Goal: Complete application form

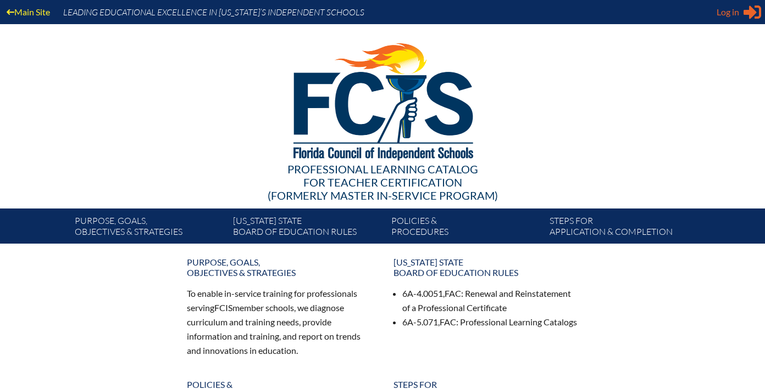
click at [734, 14] on span "Log in" at bounding box center [727, 11] width 23 height 13
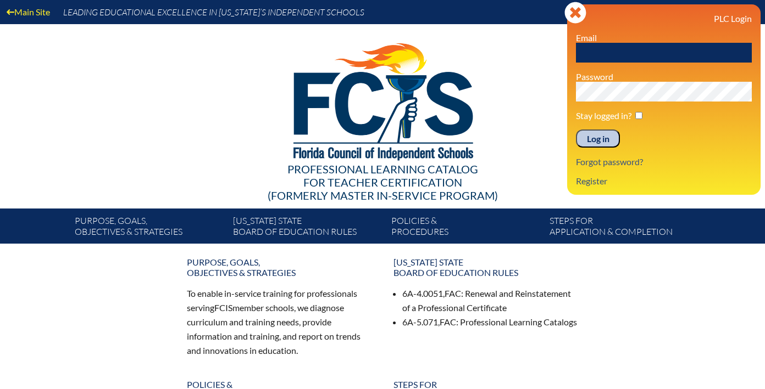
click at [637, 49] on input "text" at bounding box center [664, 53] width 176 height 20
type input "fcismember"
click at [607, 143] on input "Log in" at bounding box center [598, 139] width 44 height 19
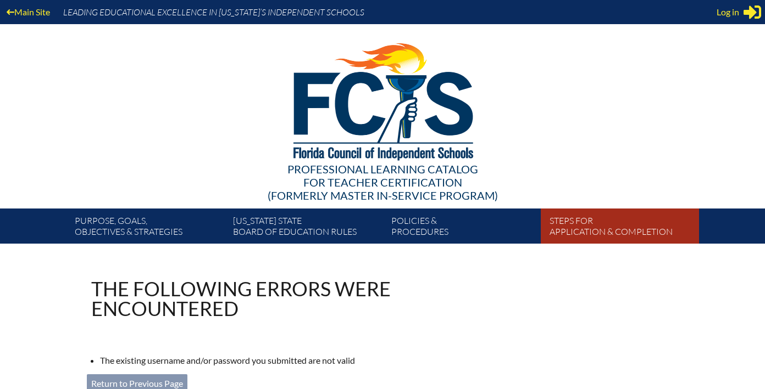
click at [587, 221] on link "Steps for application & completion" at bounding box center [624, 228] width 158 height 31
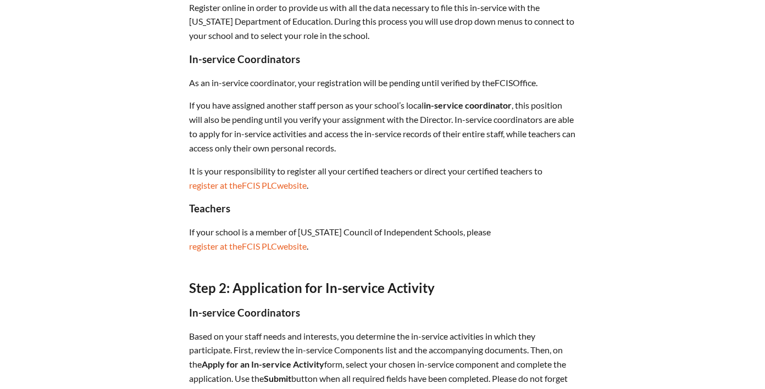
scroll to position [452, 0]
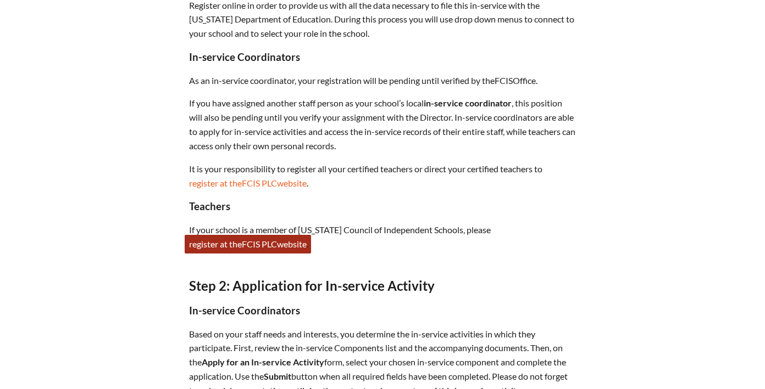
click at [270, 247] on span "PLC" at bounding box center [268, 244] width 15 height 10
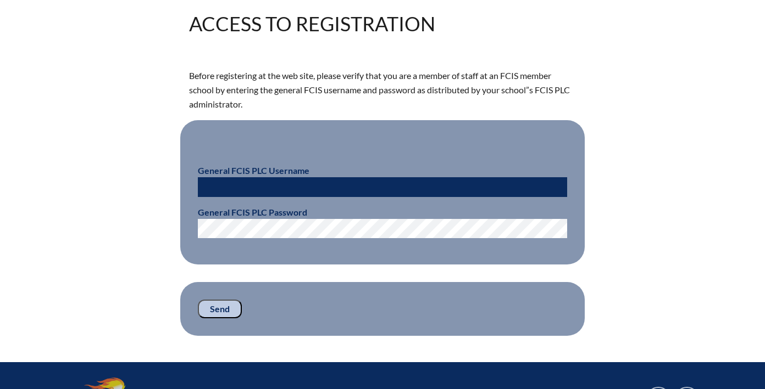
scroll to position [276, 0]
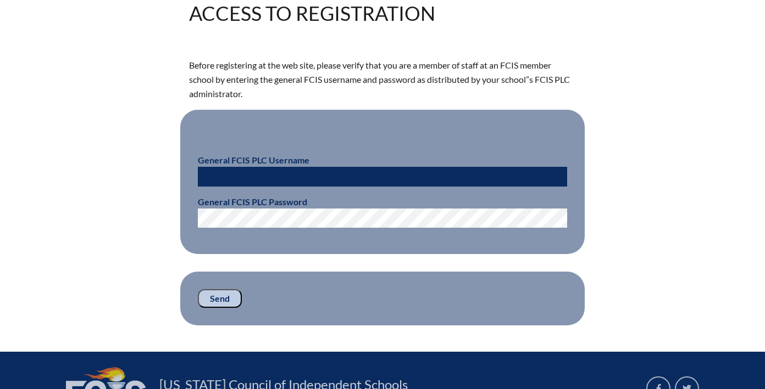
click at [277, 179] on input "text" at bounding box center [382, 177] width 369 height 20
type input "fcismember"
click at [221, 299] on input "Send" at bounding box center [220, 299] width 44 height 19
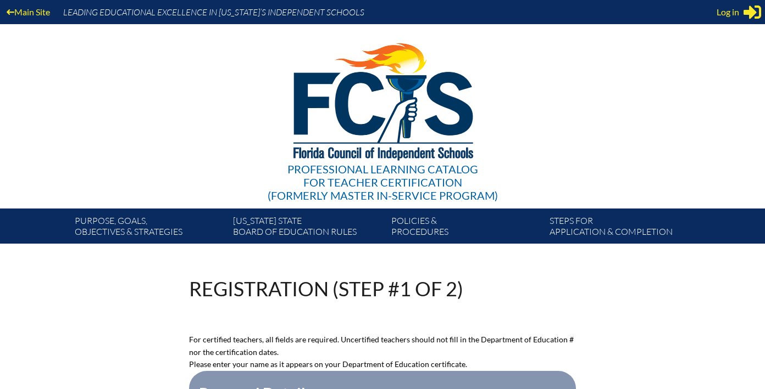
scroll to position [276, 0]
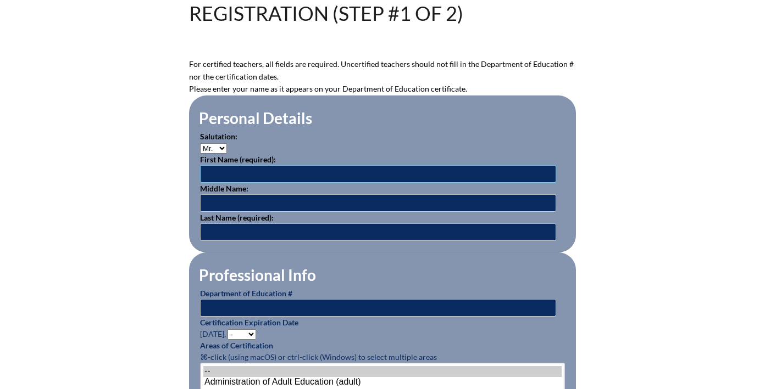
click at [227, 179] on input "text" at bounding box center [378, 174] width 356 height 18
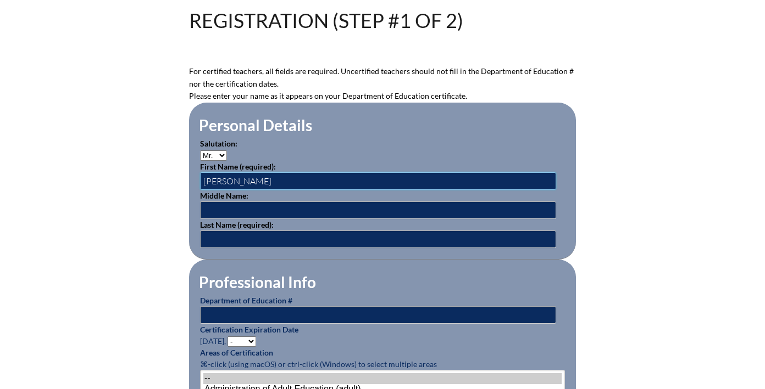
type input "Michael"
click at [226, 213] on input "text" at bounding box center [378, 211] width 356 height 18
type input "Patrick"
click at [218, 237] on input "text" at bounding box center [378, 240] width 356 height 18
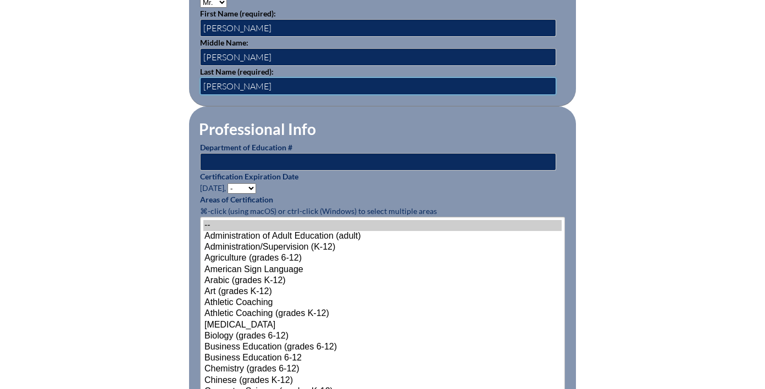
scroll to position [424, 0]
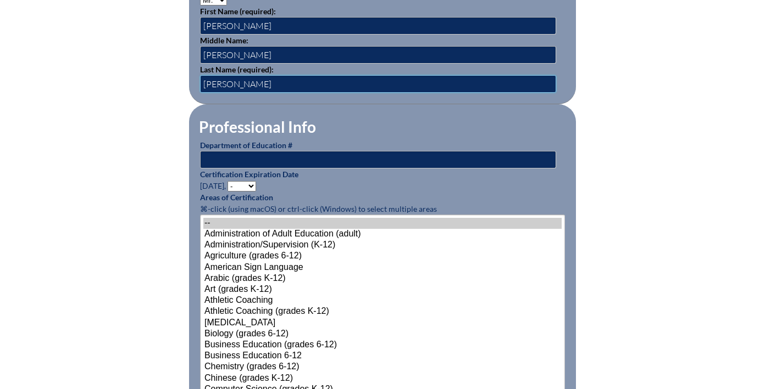
type input "Collins"
click at [216, 155] on input "text" at bounding box center [378, 160] width 356 height 18
type input "595907"
click at [326, 185] on p "Certification Expiration Date June 30, - 2031 2030 2029 2028 2027 2026 2025 202…" at bounding box center [382, 180] width 365 height 23
click at [248, 182] on select "- 2031 2030 2029 2028 2027 2026 2025 2024 2023 2022 2021 2020 2019 2018 2017 20…" at bounding box center [241, 186] width 29 height 10
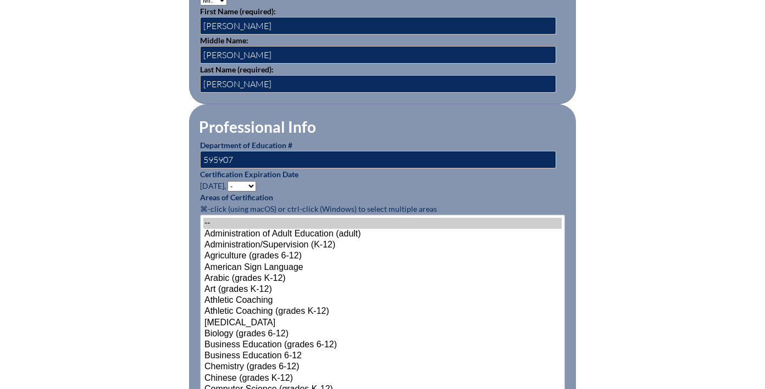
select select "2027"
click at [229, 181] on select "- 2031 2030 2029 2028 2027 2026 2025 2024 2023 2022 2021 2020 2019 2018 2017 20…" at bounding box center [241, 186] width 29 height 10
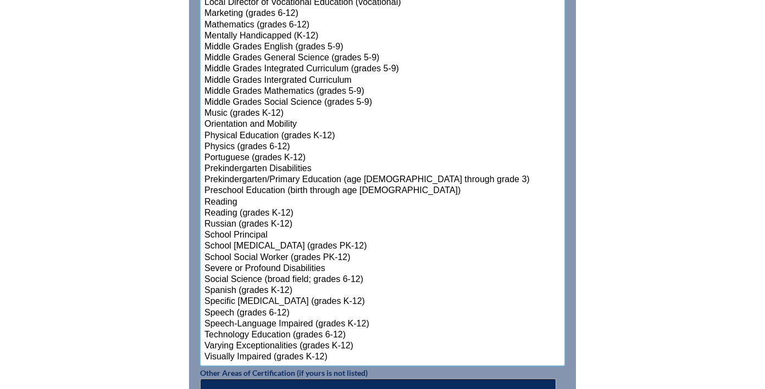
scroll to position [1174, 0]
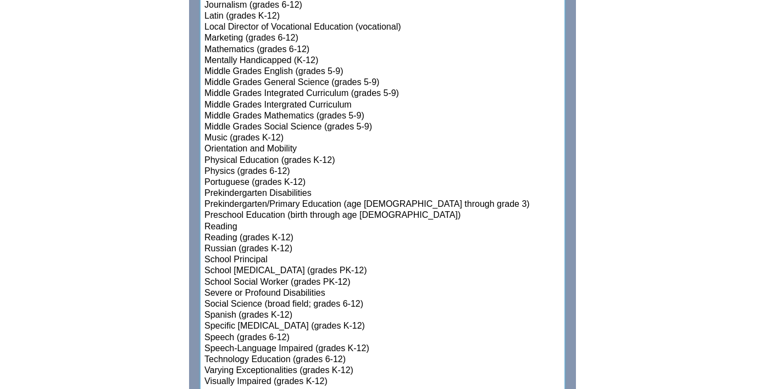
select select"]"] "15144"
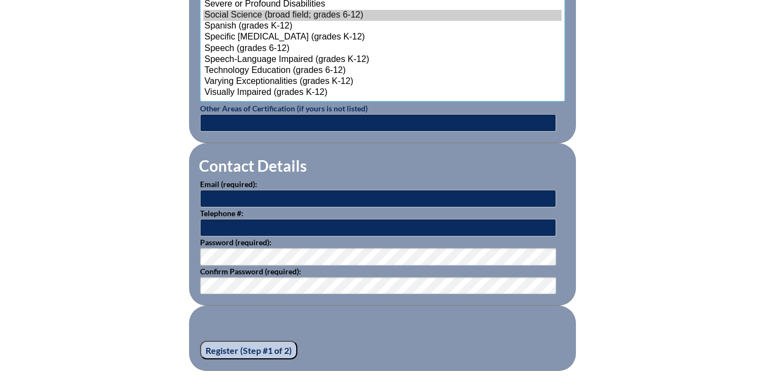
scroll to position [1471, 0]
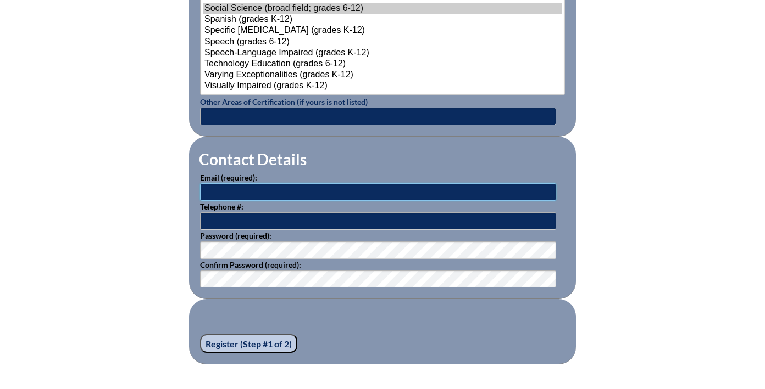
click at [275, 191] on input "text" at bounding box center [378, 192] width 356 height 18
type input "[EMAIL_ADDRESS][DOMAIN_NAME]"
click at [240, 221] on input "text" at bounding box center [378, 222] width 356 height 18
type input "954-805-5528"
click at [246, 343] on input "Register (Step #1 of 2)" at bounding box center [248, 344] width 97 height 19
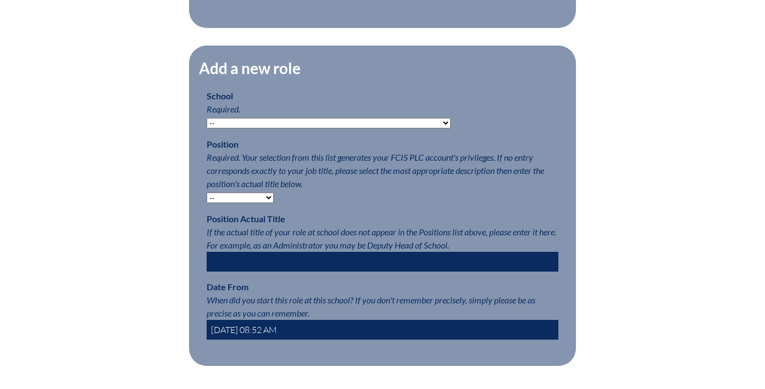
scroll to position [504, 0]
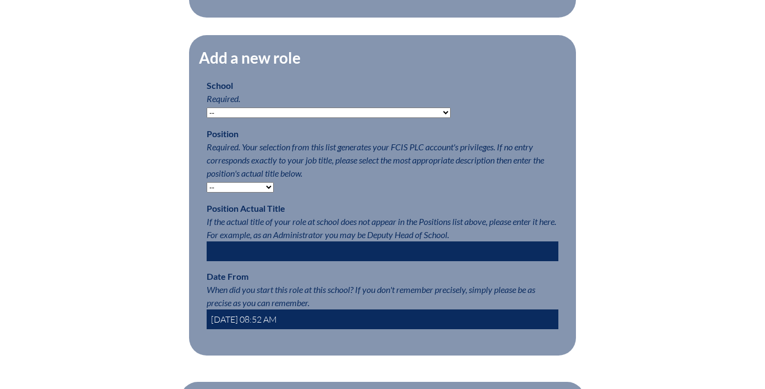
click at [380, 112] on select "-- [MEDICAL_DATA] Inspired Academy Academy at [GEOGRAPHIC_DATA] Academy at the …" at bounding box center [329, 113] width 244 height 10
select select "20332"
click at [207, 108] on select "-- [MEDICAL_DATA] Inspired Academy Academy at [GEOGRAPHIC_DATA] Academy at the …" at bounding box center [329, 113] width 244 height 10
click at [266, 191] on select "-- Teacher PLC Coordinator Head of School Administrator" at bounding box center [240, 187] width 67 height 10
select select "15563"
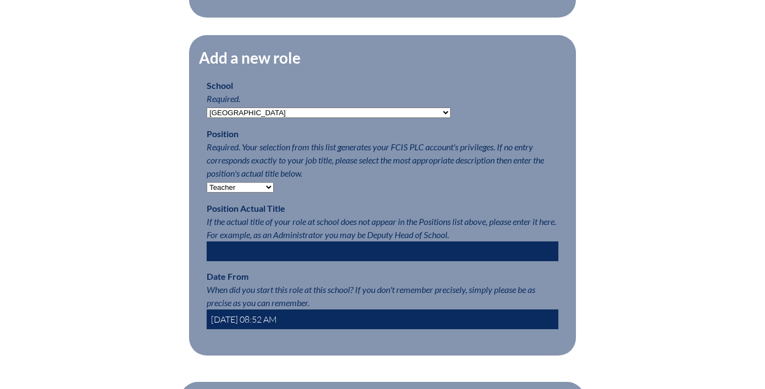
click at [207, 182] on select "-- Teacher PLC Coordinator Head of School Administrator" at bounding box center [240, 187] width 67 height 10
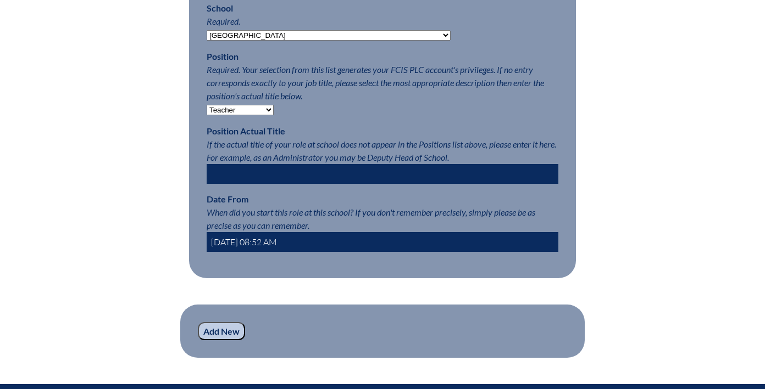
scroll to position [586, 0]
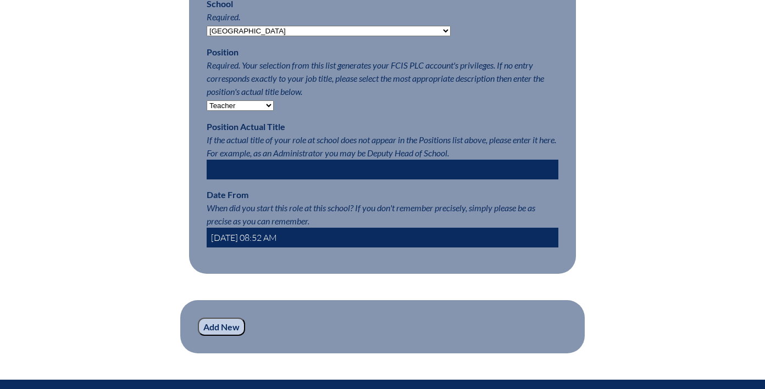
click at [266, 108] on select "-- Teacher PLC Coordinator Head of School Administrator" at bounding box center [240, 106] width 67 height 10
select select
click at [207, 101] on select "-- Teacher PLC Coordinator Head of School Administrator" at bounding box center [240, 106] width 67 height 10
click at [288, 169] on input "text" at bounding box center [383, 170] width 352 height 20
type input "Athletic Coordinator"
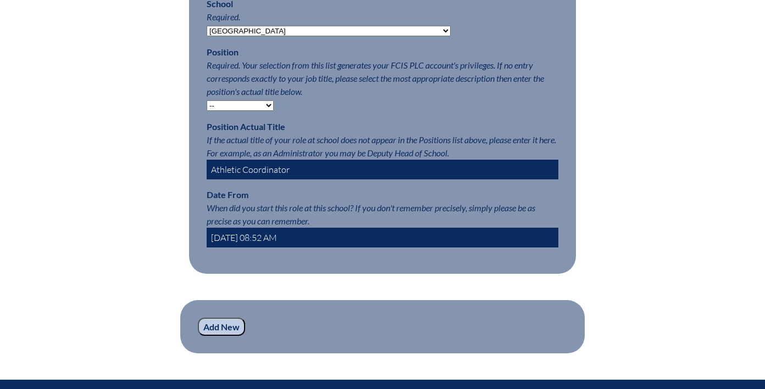
click at [250, 105] on select "-- Teacher PLC Coordinator Head of School Administrator" at bounding box center [240, 106] width 67 height 10
select select "15563"
click at [207, 101] on select "-- Teacher PLC Coordinator Head of School Administrator" at bounding box center [240, 106] width 67 height 10
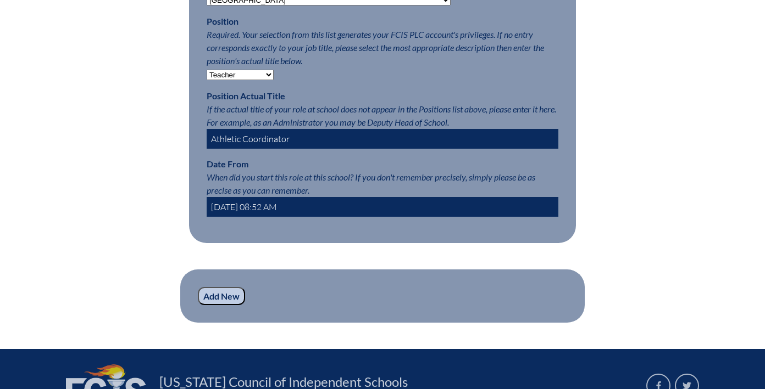
scroll to position [619, 0]
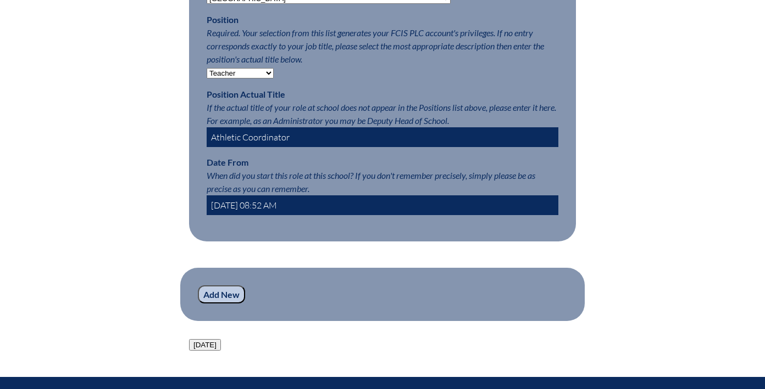
click at [244, 207] on input "2025-09-09 08:52 AM" at bounding box center [383, 206] width 352 height 20
click at [257, 207] on input "2025-07-09 08:52 AM" at bounding box center [383, 206] width 352 height 20
drag, startPoint x: 261, startPoint y: 204, endPoint x: 302, endPoint y: 208, distance: 41.4
click at [302, 208] on input "2025-07-21 08:52 AM" at bounding box center [383, 206] width 352 height 20
type input "2025-07-21"
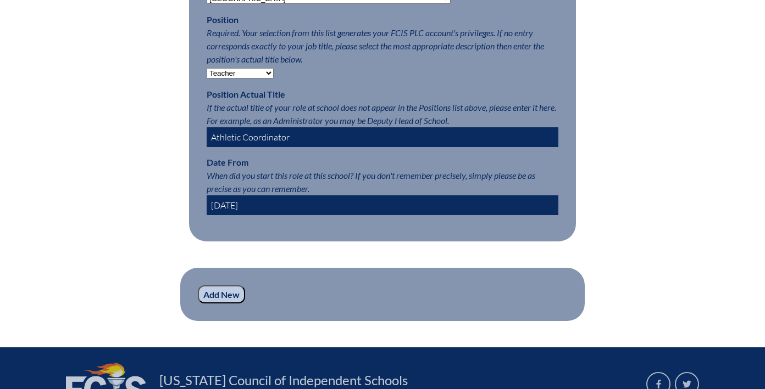
click at [221, 296] on input "Add New" at bounding box center [221, 295] width 47 height 19
